Goal: Task Accomplishment & Management: Manage account settings

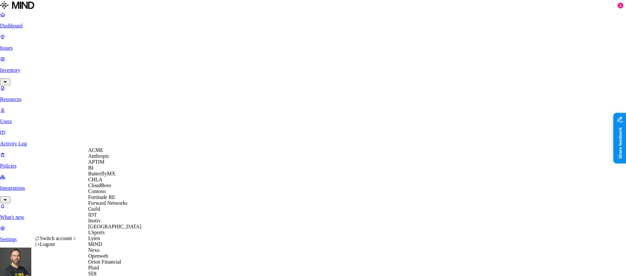
click at [107, 188] on span "CloudBees" at bounding box center [99, 185] width 23 height 6
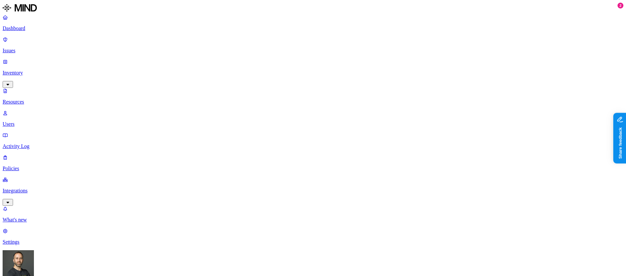
click at [34, 28] on p "Dashboard" at bounding box center [313, 28] width 621 height 6
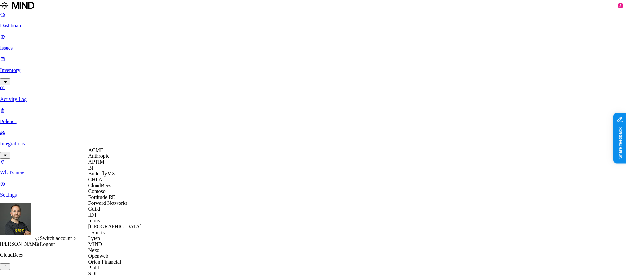
click at [108, 153] on div "ACME" at bounding box center [119, 150] width 63 height 6
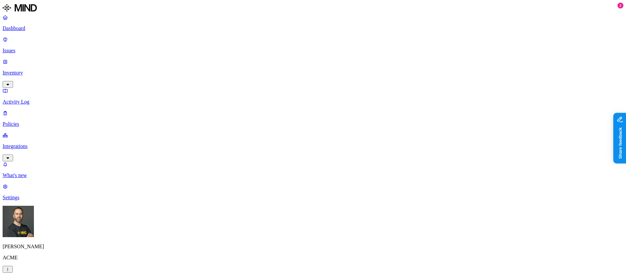
click at [41, 48] on p "Issues" at bounding box center [313, 51] width 621 height 6
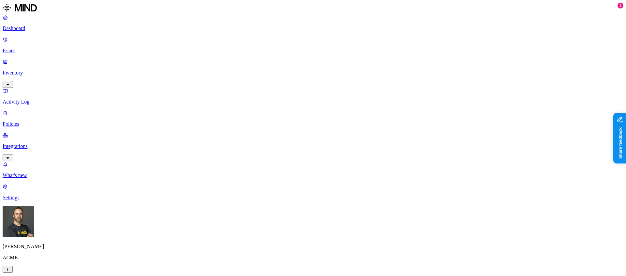
scroll to position [123, 0]
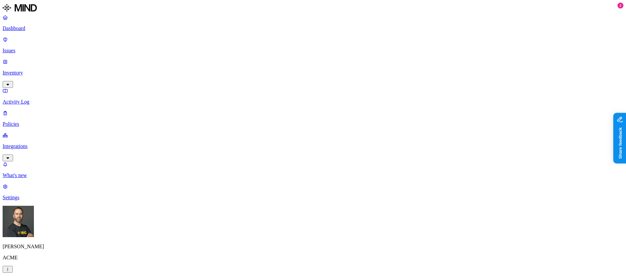
scroll to position [204, 0]
